Goal: Task Accomplishment & Management: Use online tool/utility

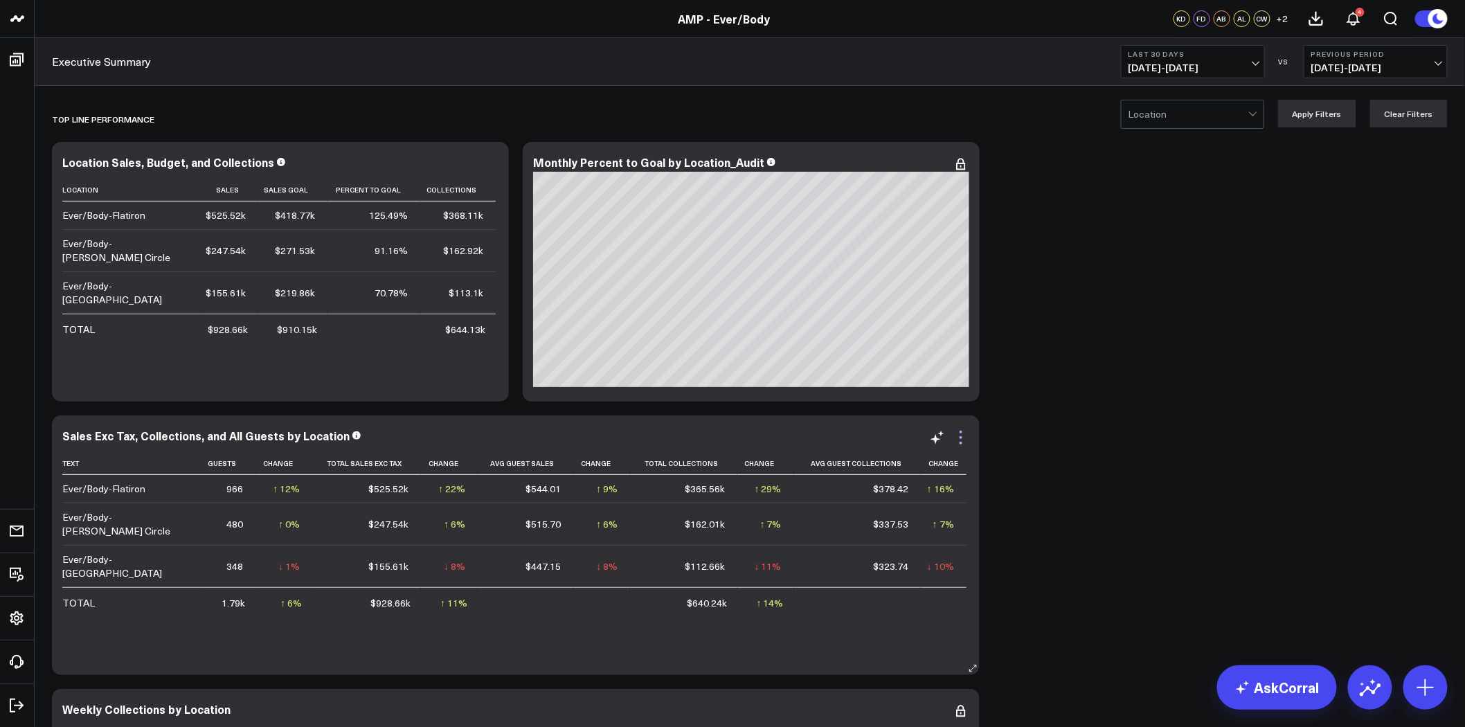
click at [959, 436] on icon at bounding box center [960, 437] width 17 height 17
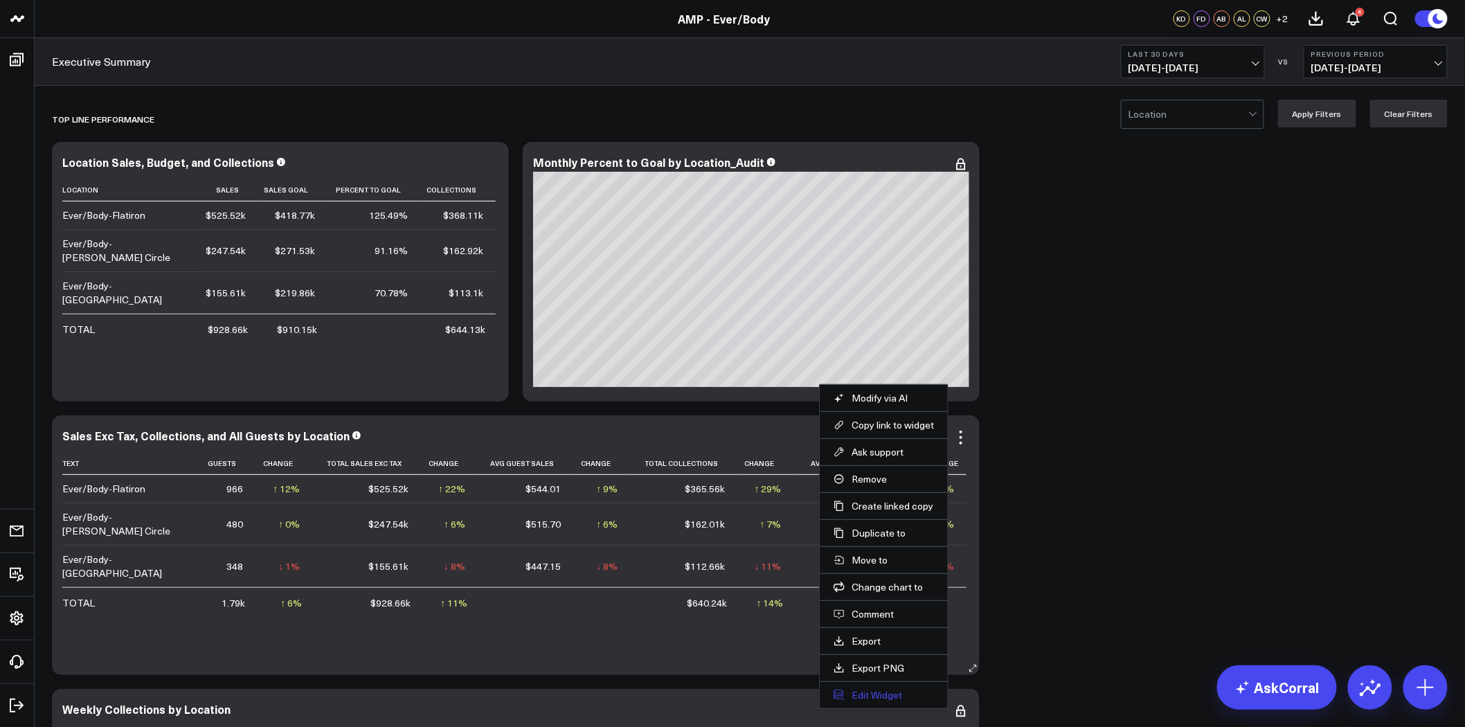
click at [887, 696] on button "Edit Widget" at bounding box center [883, 695] width 100 height 12
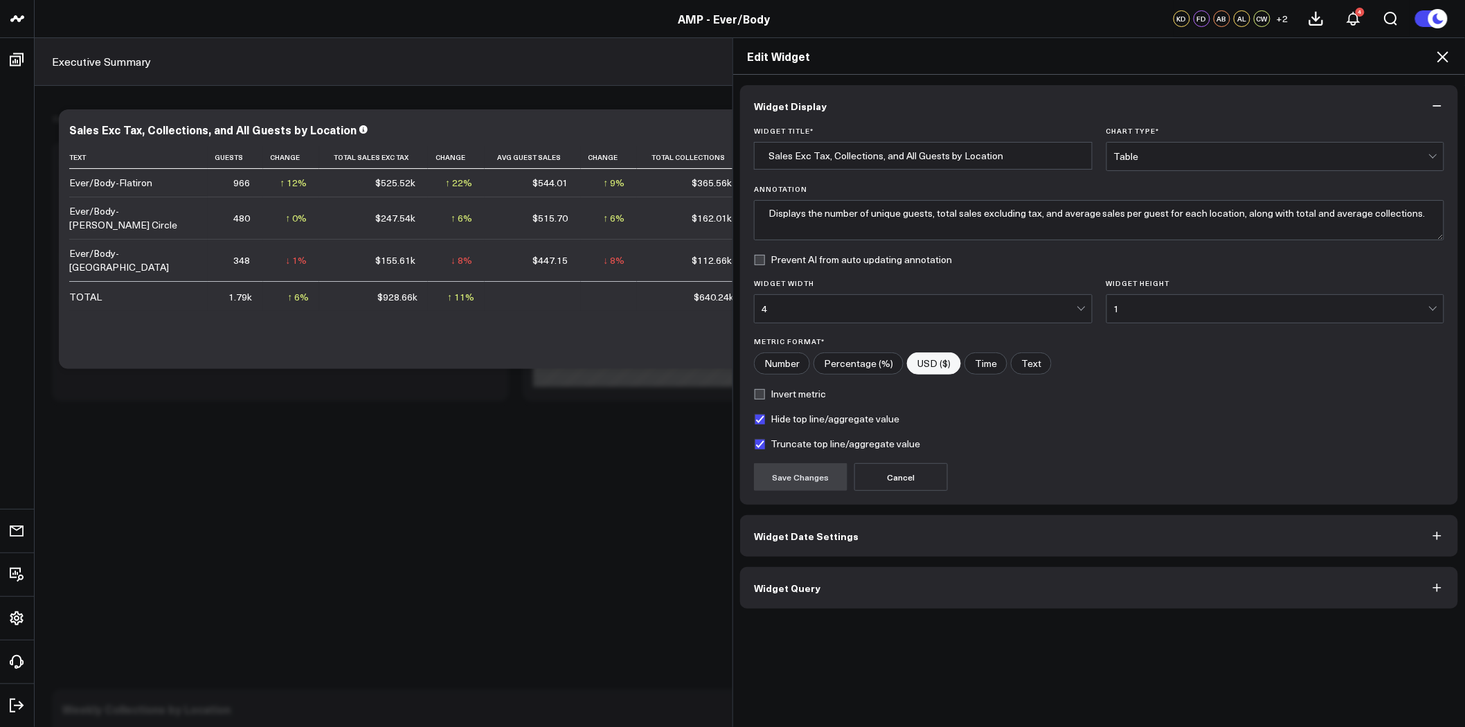
click at [894, 596] on button "Widget Query" at bounding box center [1099, 588] width 718 height 42
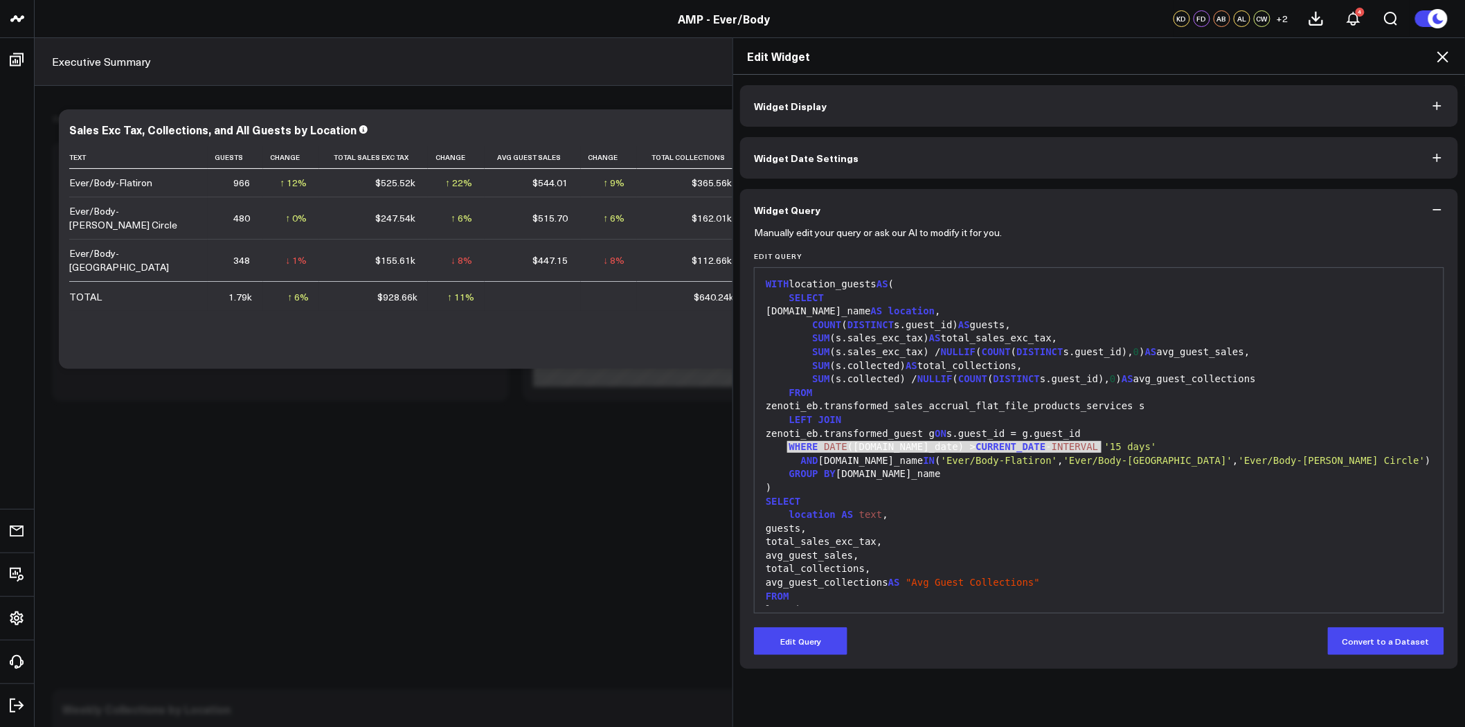
drag, startPoint x: 1099, startPoint y: 446, endPoint x: 783, endPoint y: 446, distance: 315.7
click at [783, 446] on div "WHERE DATE ([DOMAIN_NAME]_date) > CURRENT_DATE - INTERVAL '15 days'" at bounding box center [1098, 447] width 675 height 14
copy div "WHERE DATE ([DOMAIN_NAME]_date) > CURRENT_DATE - INTERVAL '15 days'"
click at [1242, 159] on button "Widget Date Settings" at bounding box center [1099, 158] width 718 height 42
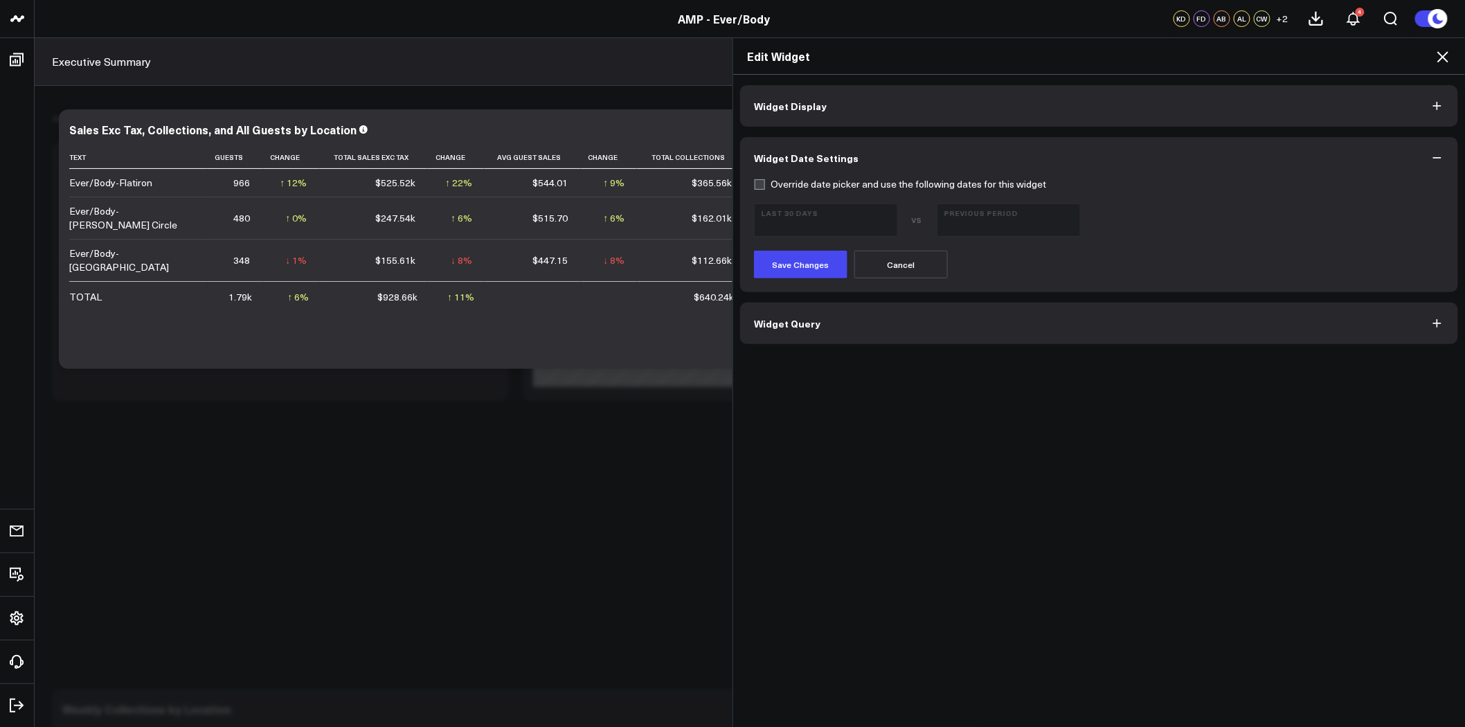
click at [1447, 54] on icon at bounding box center [1442, 56] width 17 height 17
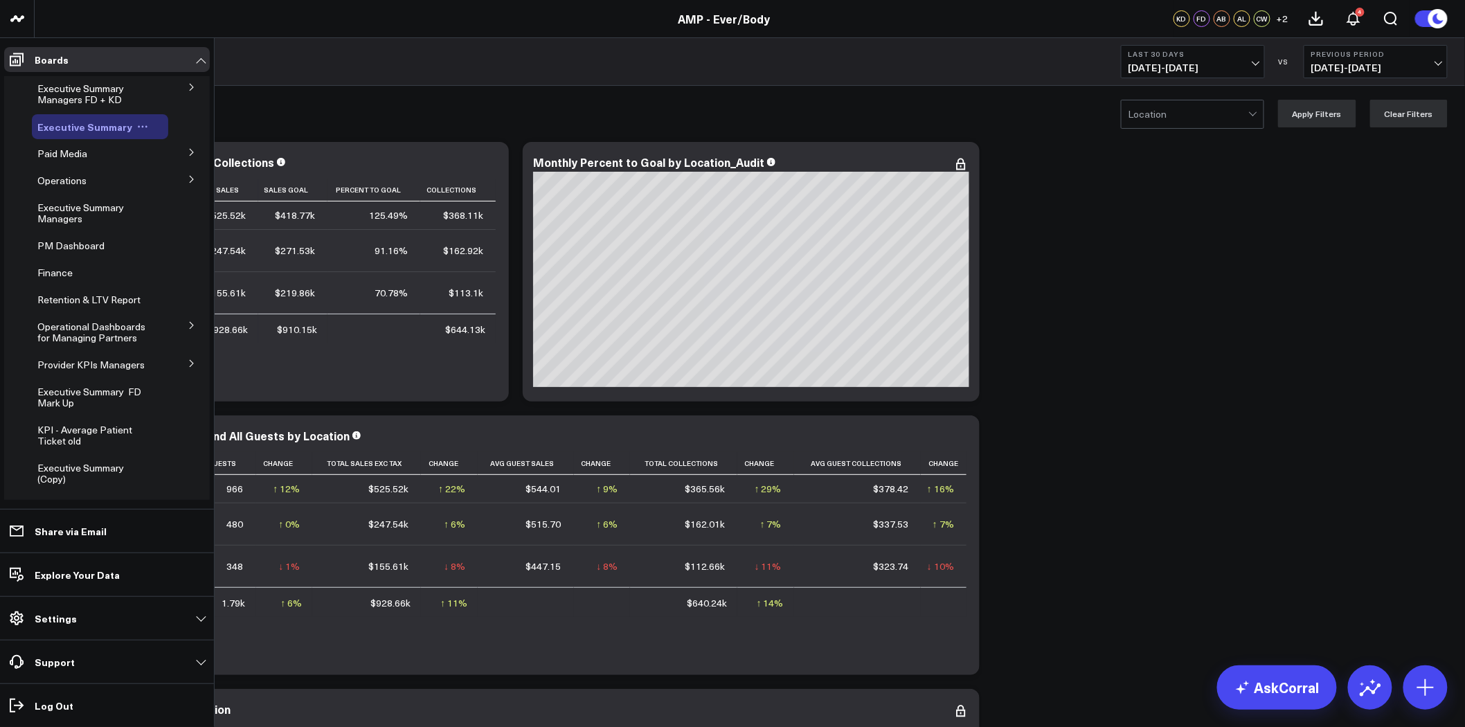
click at [139, 125] on icon at bounding box center [142, 126] width 11 height 11
